Goal: Information Seeking & Learning: Learn about a topic

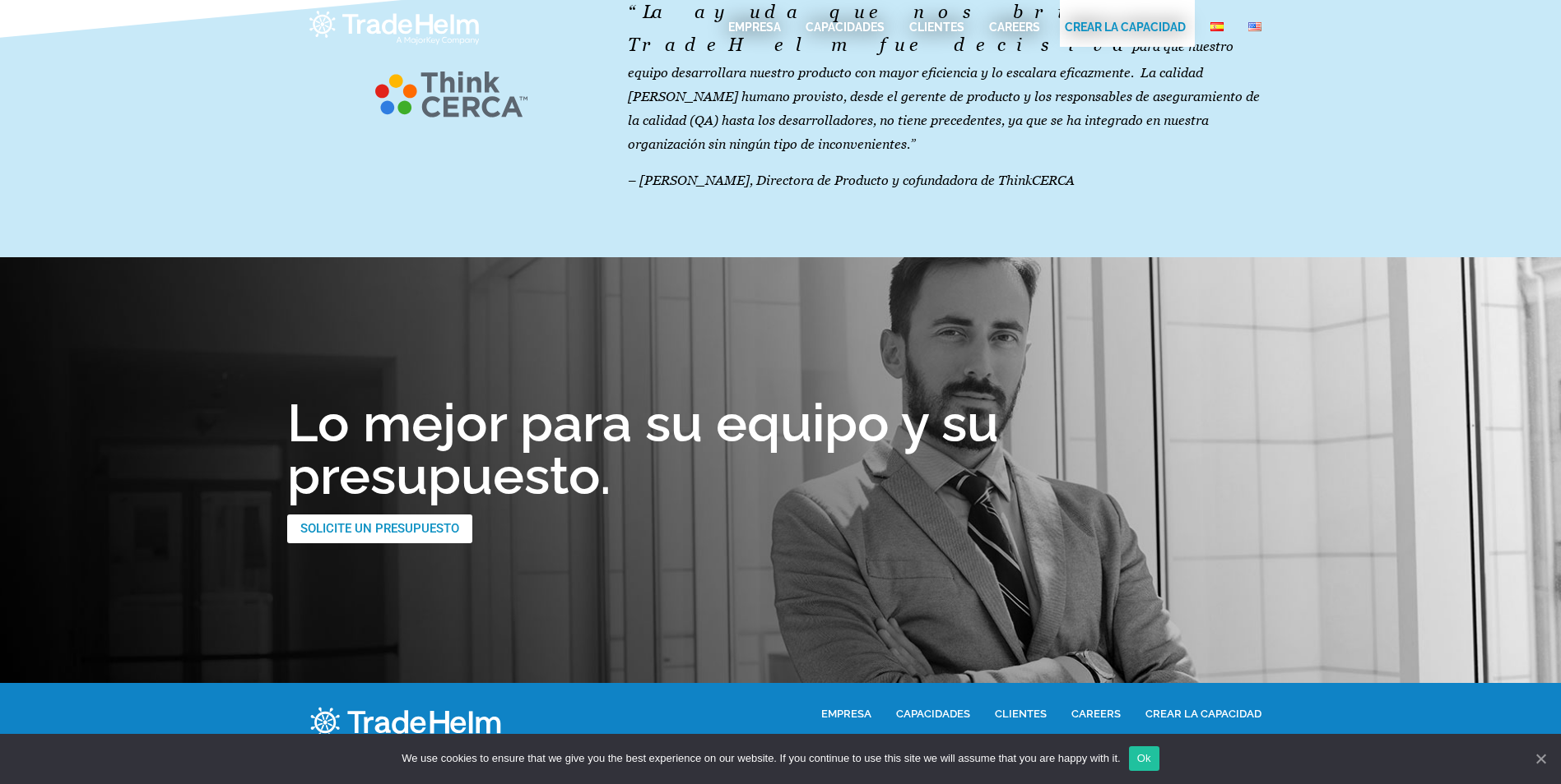
scroll to position [2373, 0]
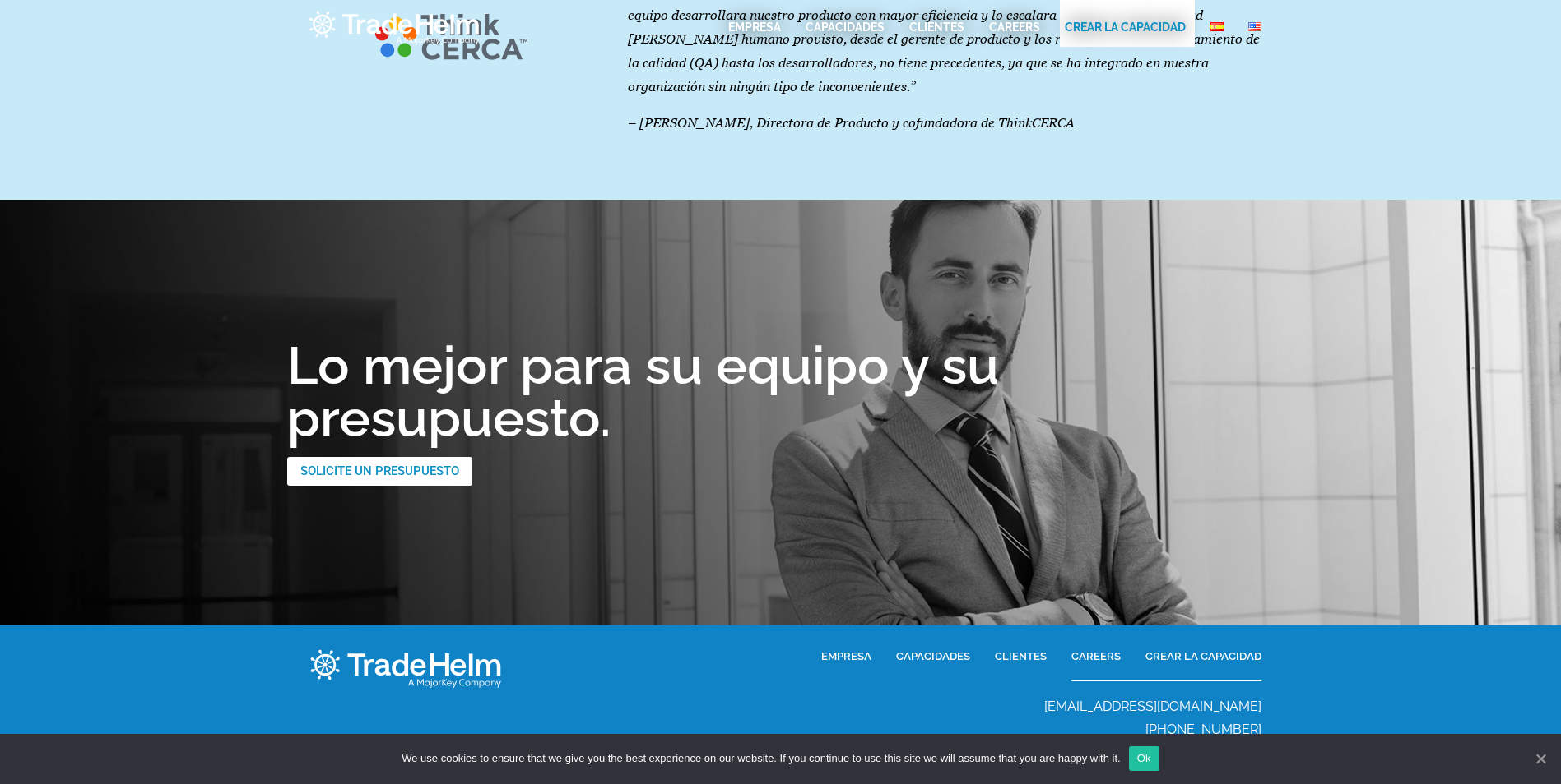
click at [854, 647] on span "EMPRESA" at bounding box center [846, 656] width 50 height 19
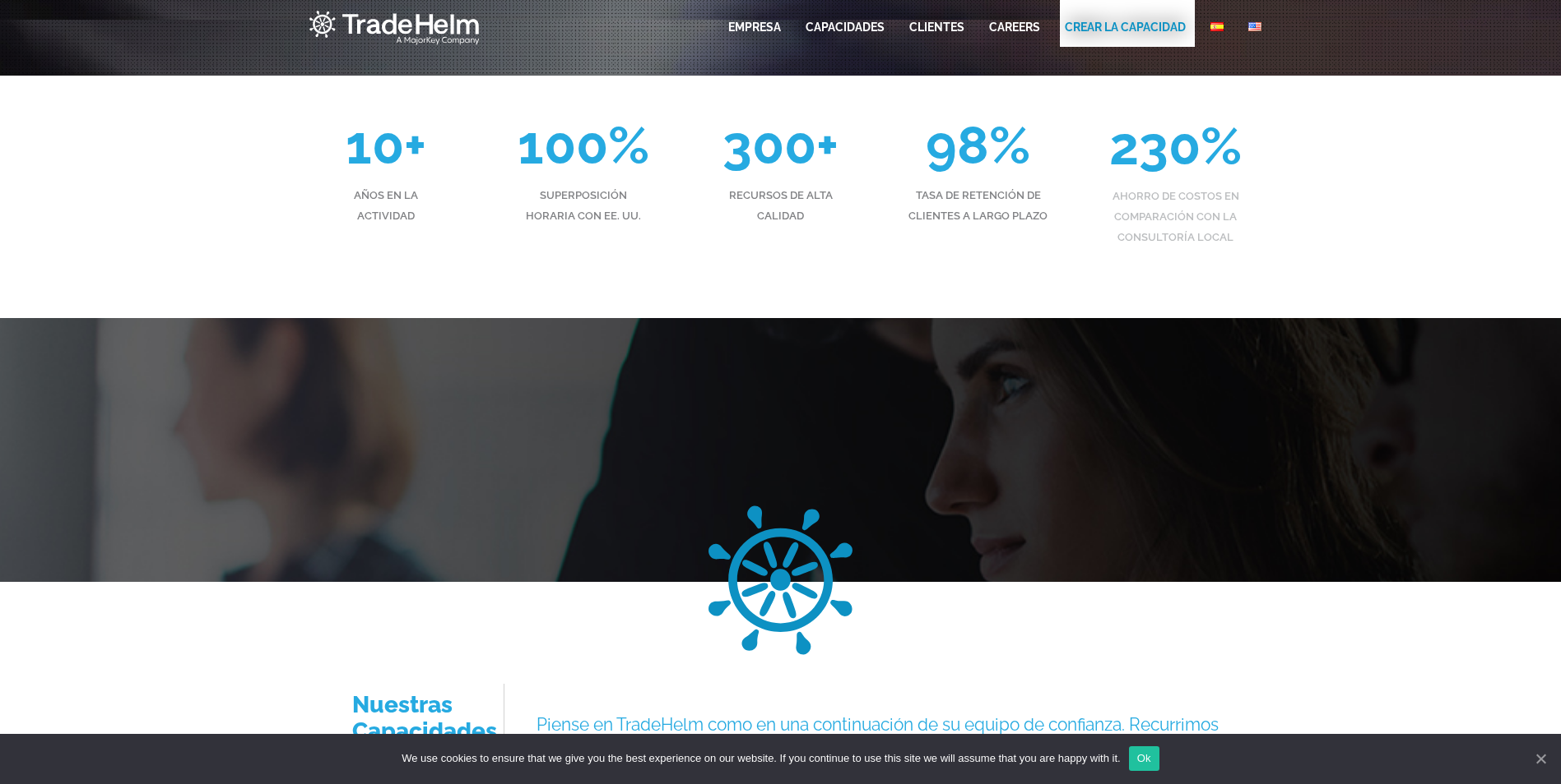
scroll to position [1196, 0]
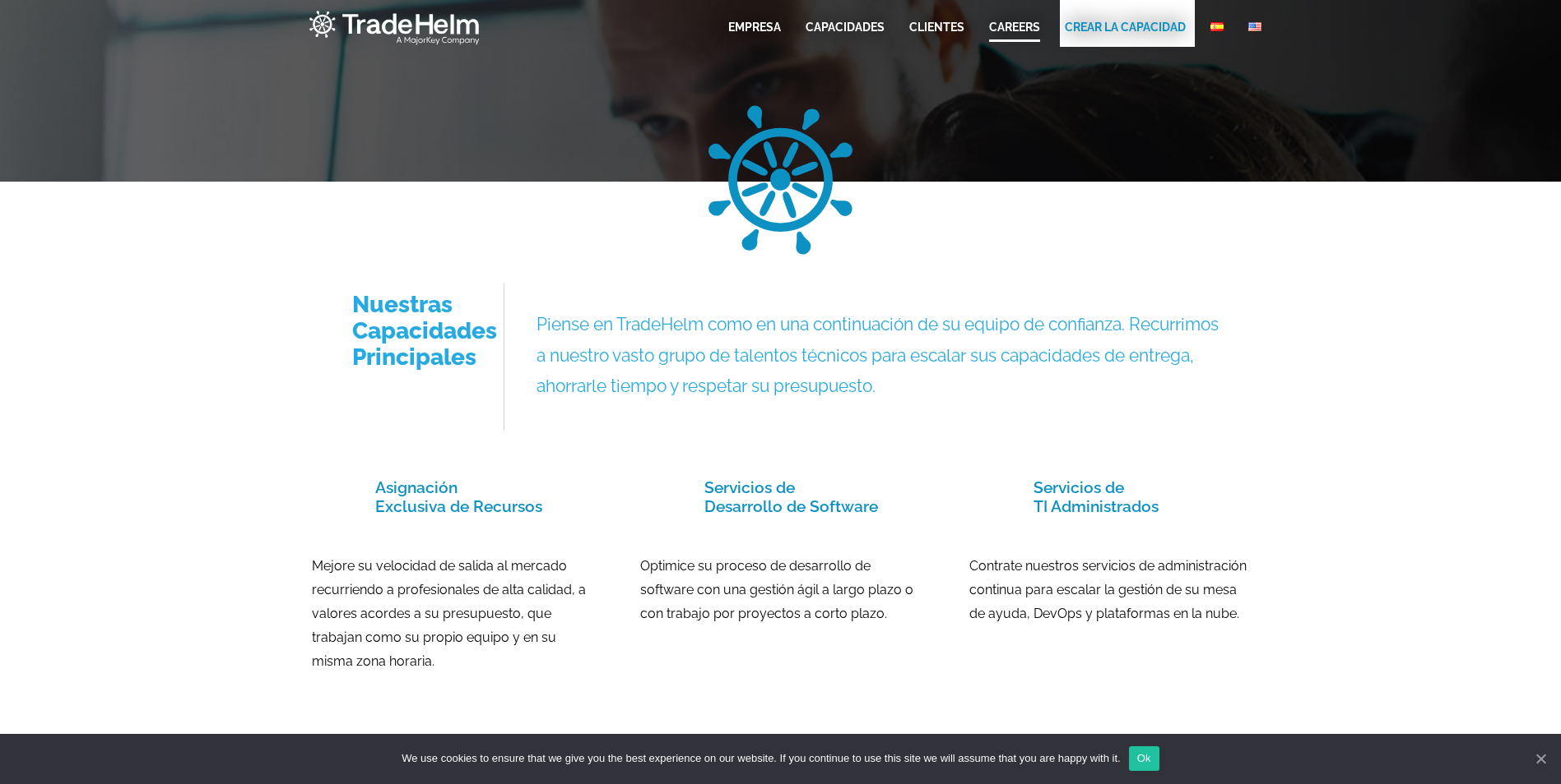
click at [1008, 23] on link "CAREERS" at bounding box center [1014, 27] width 51 height 17
click at [835, 34] on link "Capacidades" at bounding box center [844, 27] width 79 height 17
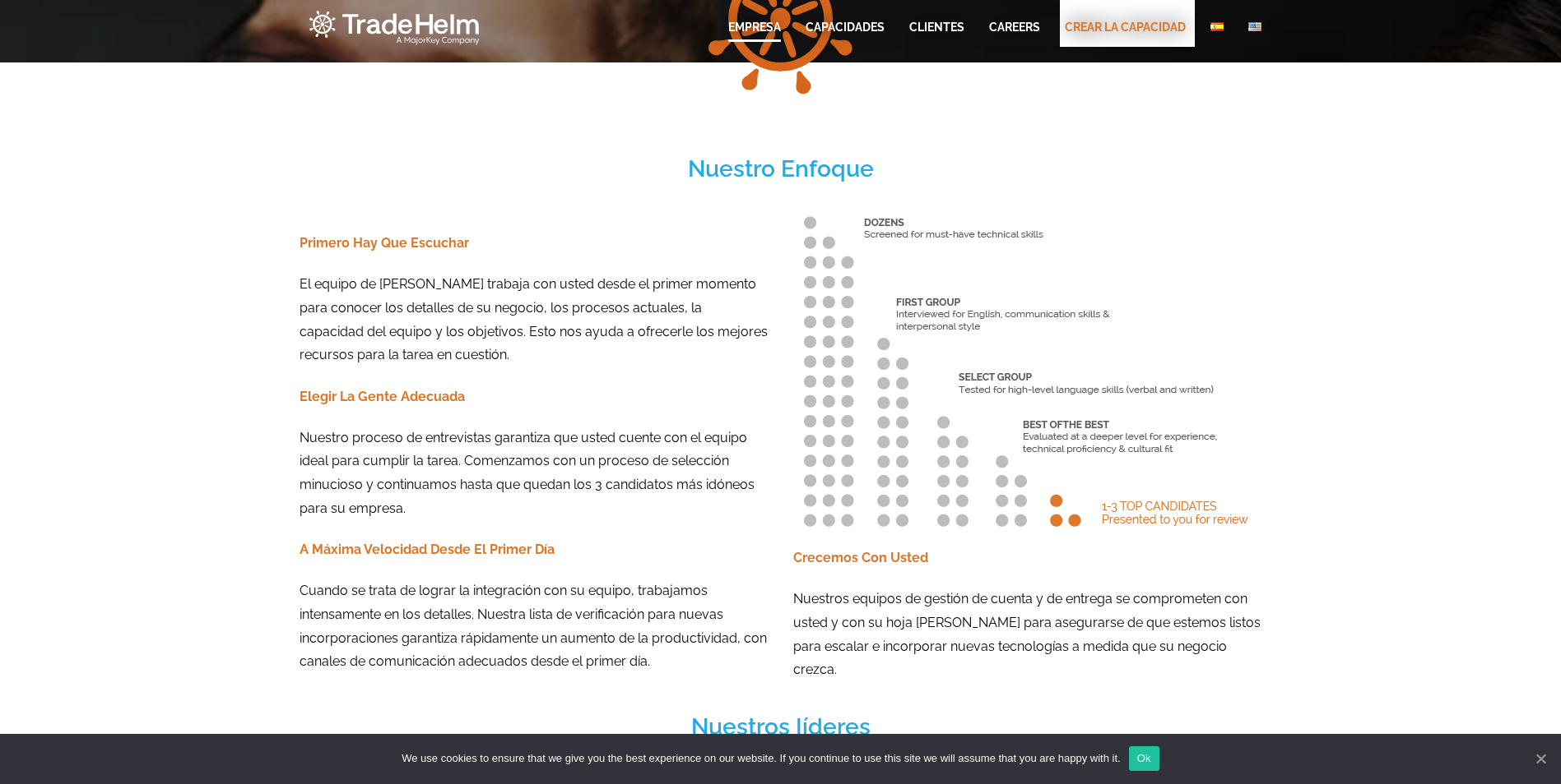
scroll to position [2018, 0]
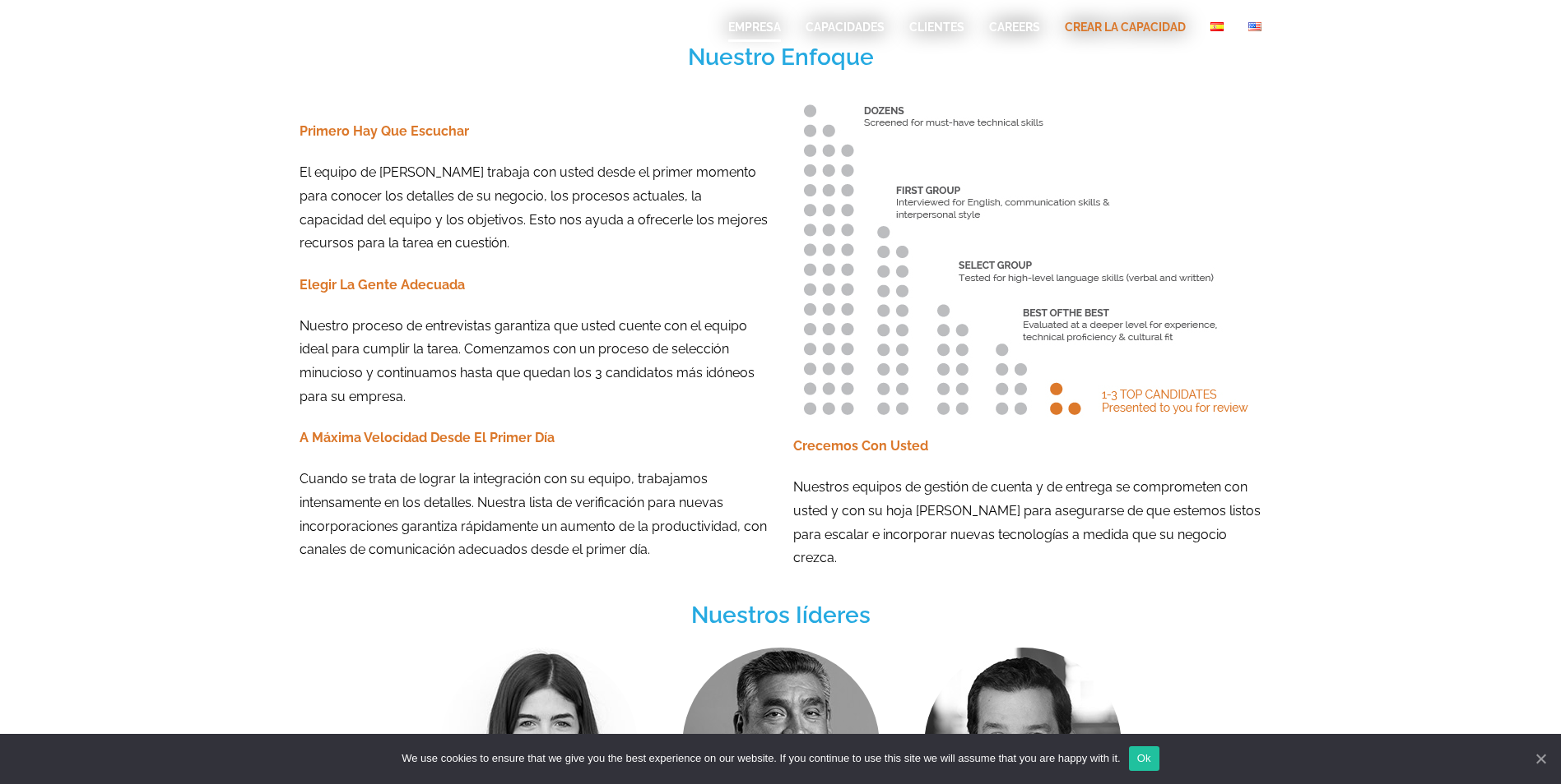
drag, startPoint x: 654, startPoint y: 379, endPoint x: 643, endPoint y: 372, distance: 13.0
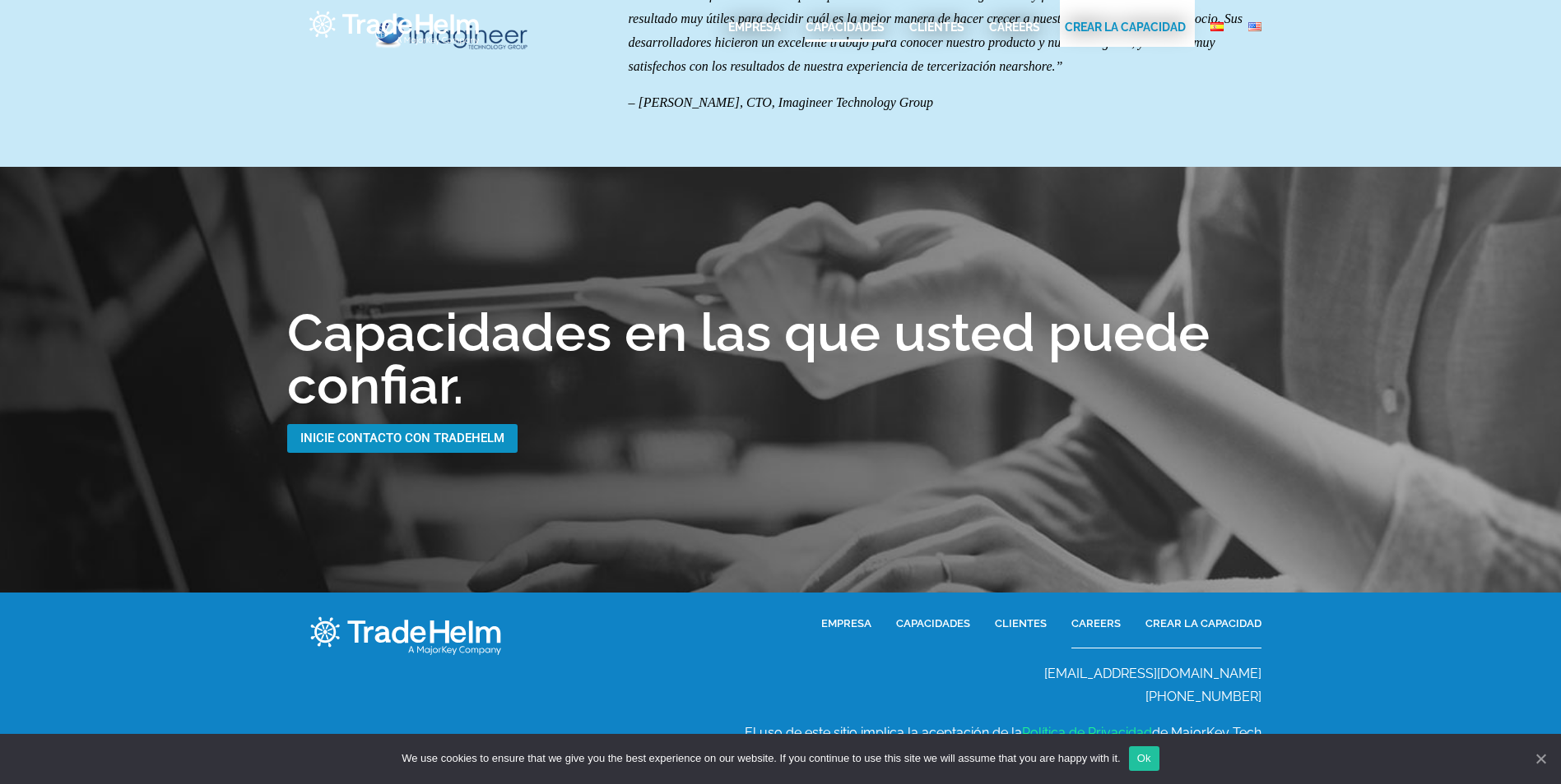
scroll to position [3459, 0]
click at [1010, 30] on link "CAREERS" at bounding box center [1014, 27] width 51 height 17
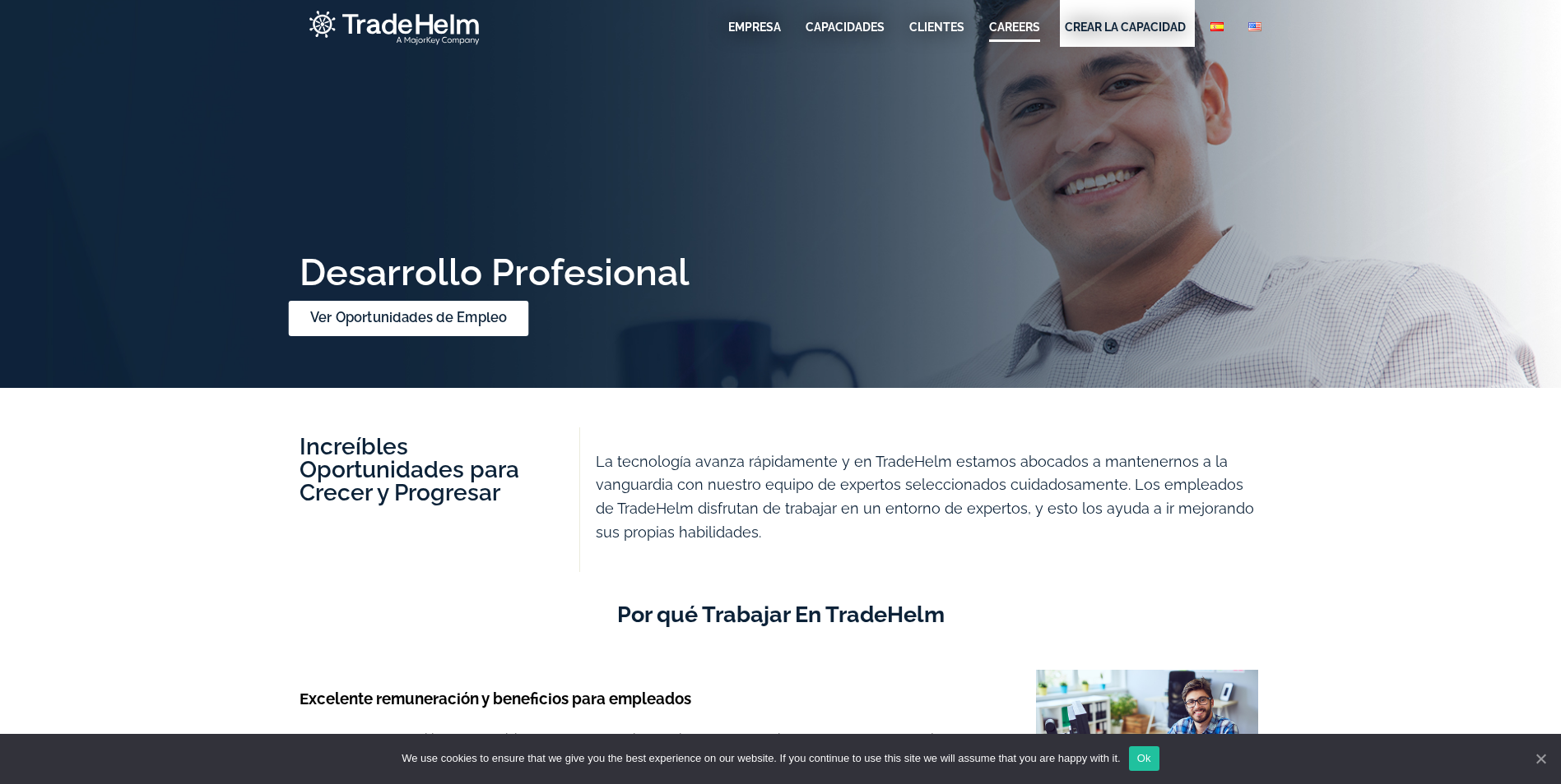
click at [408, 306] on link "Ver Oportunidades de Empleo" at bounding box center [409, 319] width 241 height 36
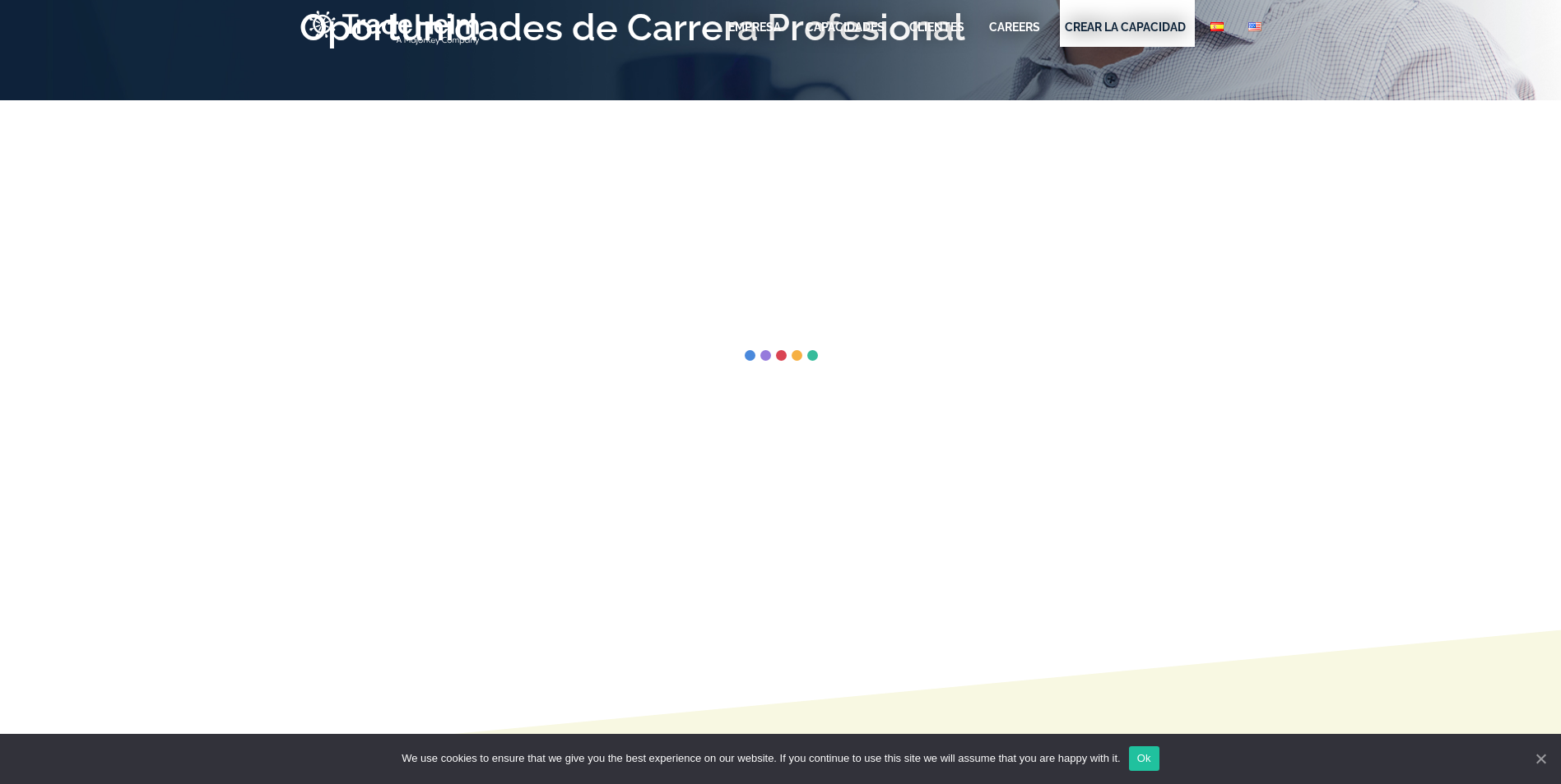
scroll to position [246, 0]
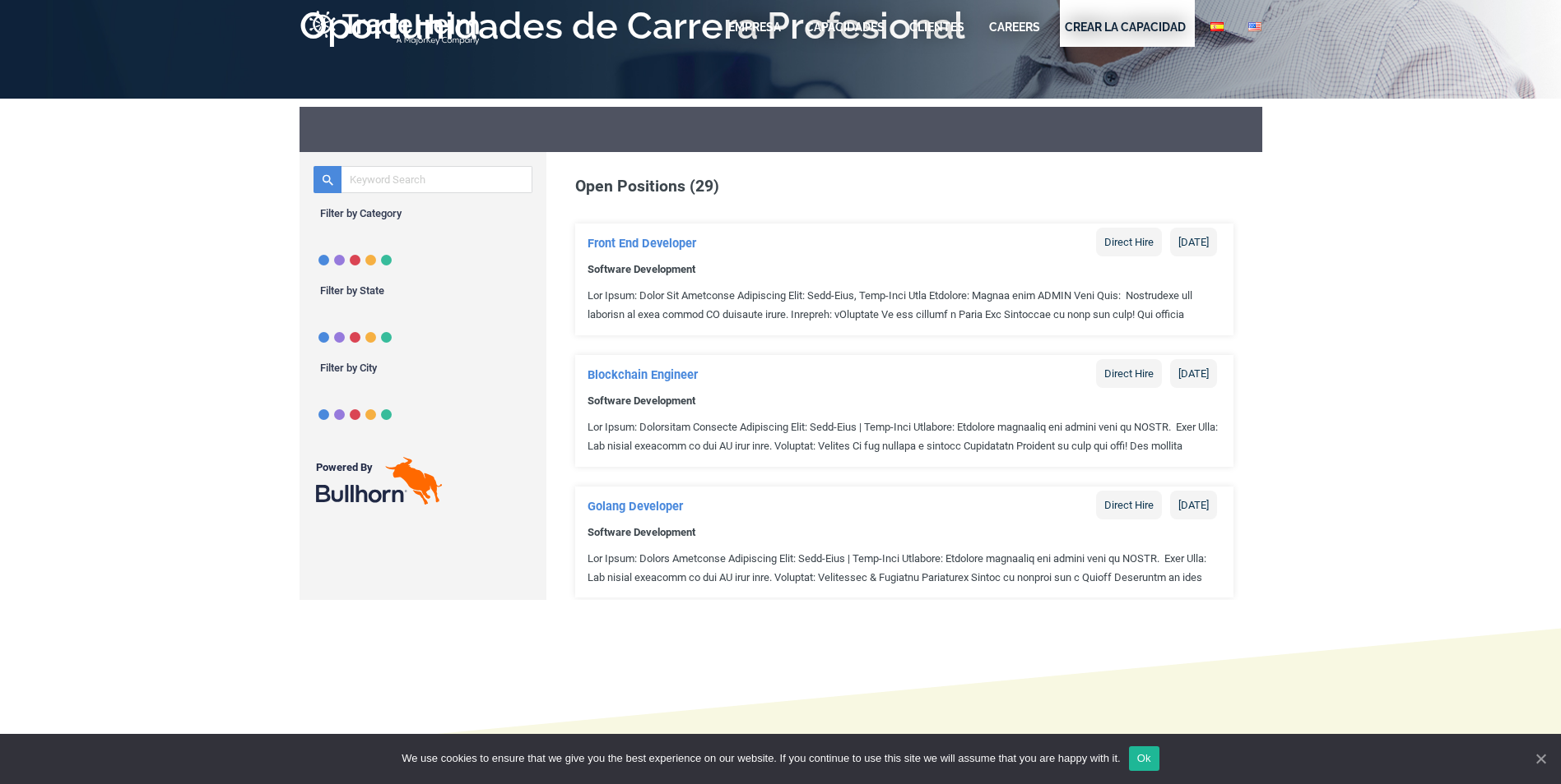
click at [1137, 754] on link "Ok" at bounding box center [1143, 758] width 31 height 25
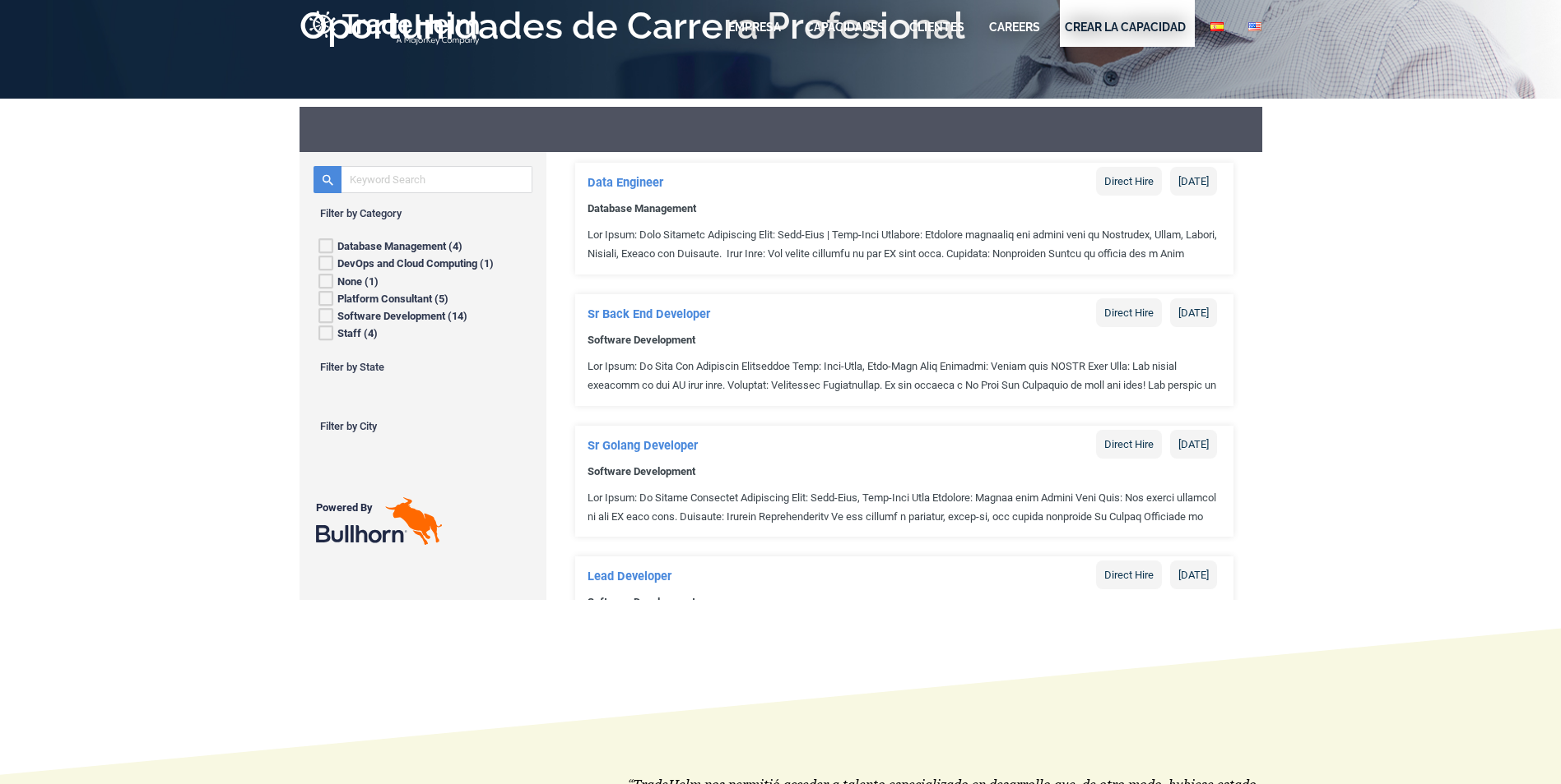
scroll to position [740, 0]
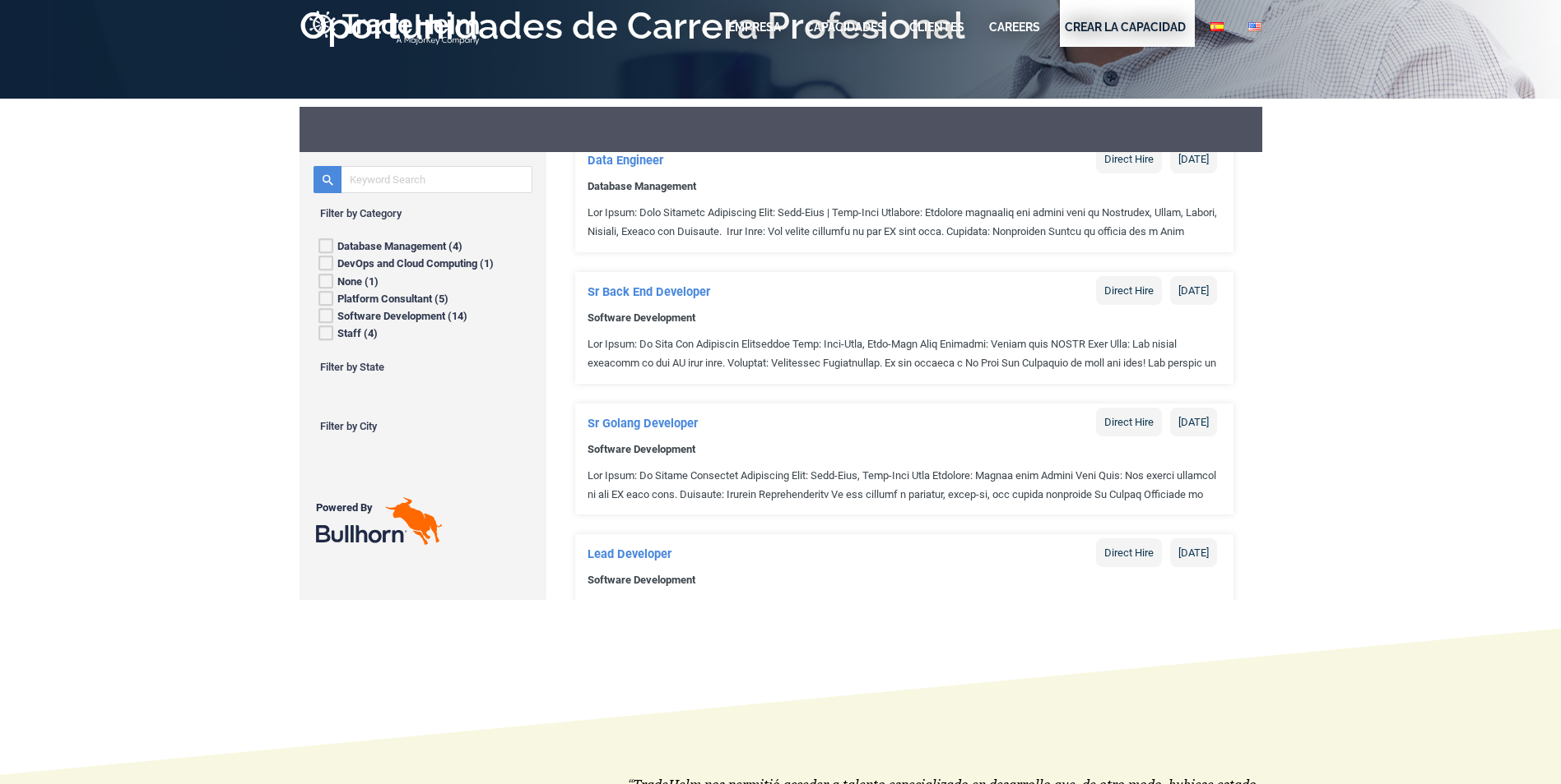
click at [1087, 366] on span at bounding box center [904, 353] width 658 height 39
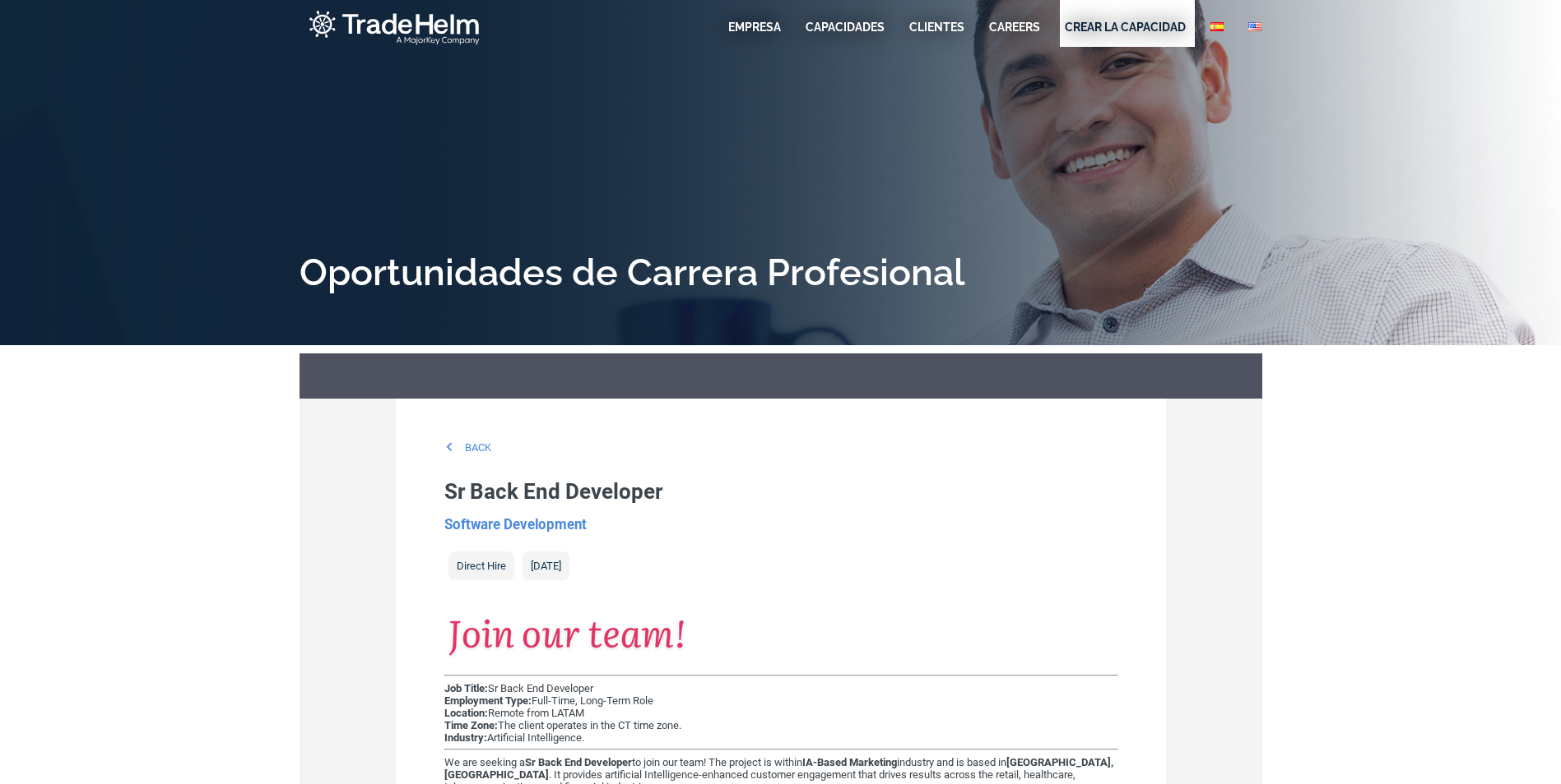
scroll to position [0, 0]
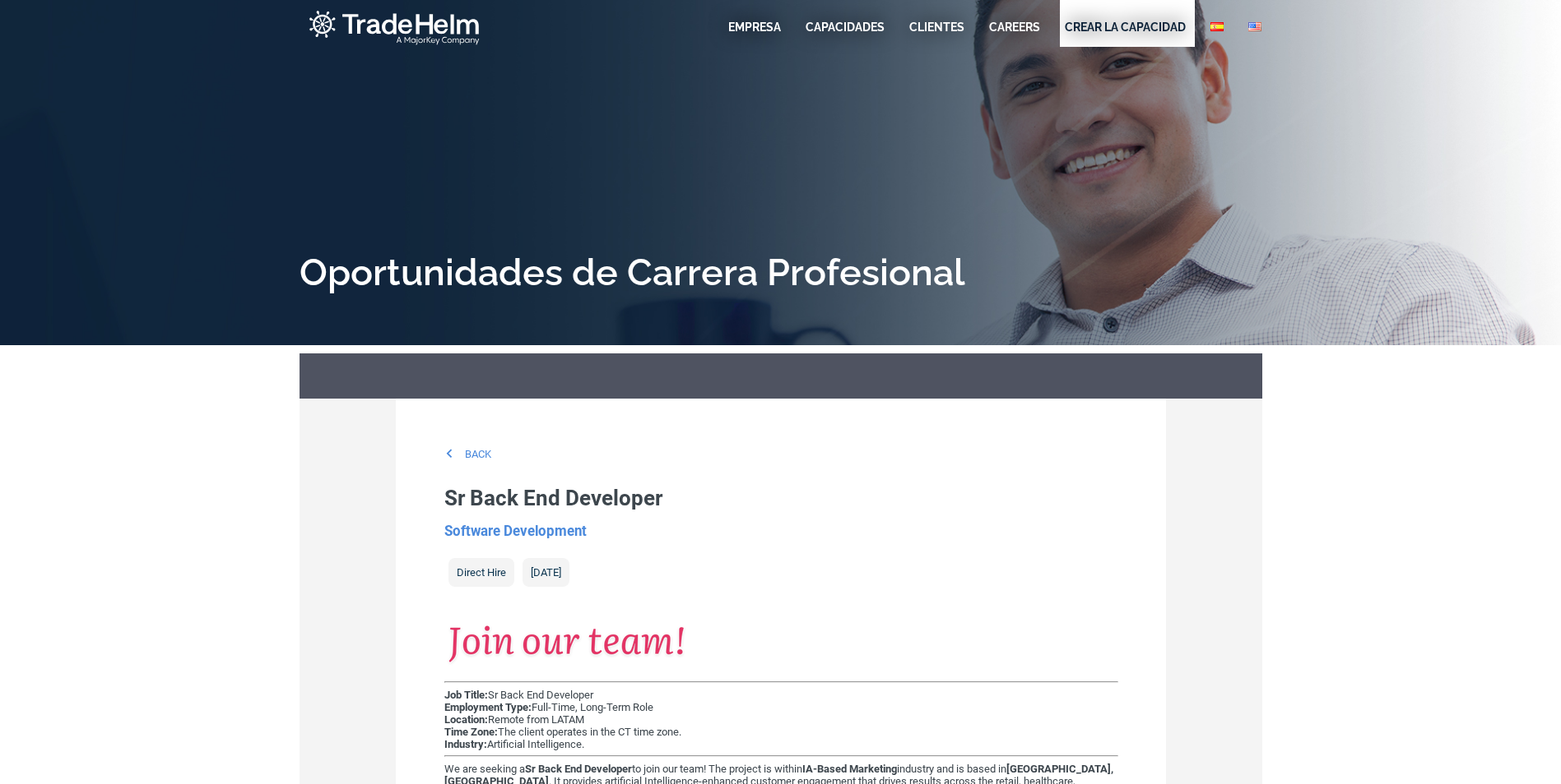
click at [770, 14] on div "EMPRESA Capacidades Clientes CAREERS Crear La Capacidad EMPRESA Capacidades Cli…" at bounding box center [945, 30] width 658 height 60
click at [760, 24] on link "EMPRESA" at bounding box center [754, 27] width 53 height 17
